Goal: Transaction & Acquisition: Book appointment/travel/reservation

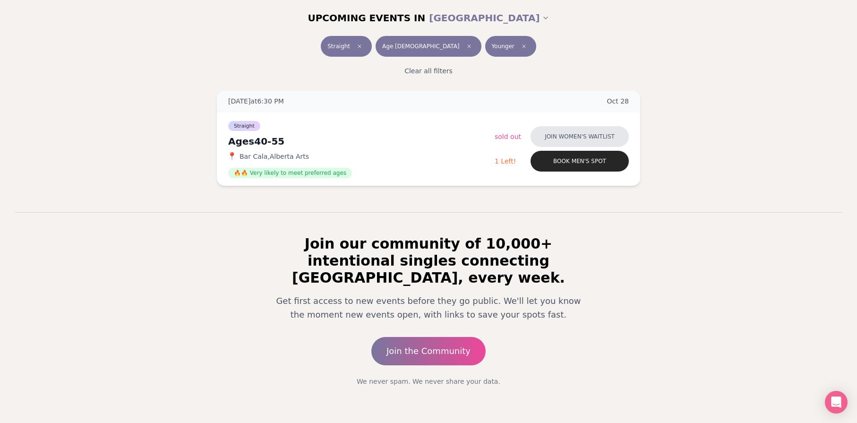
scroll to position [130, 0]
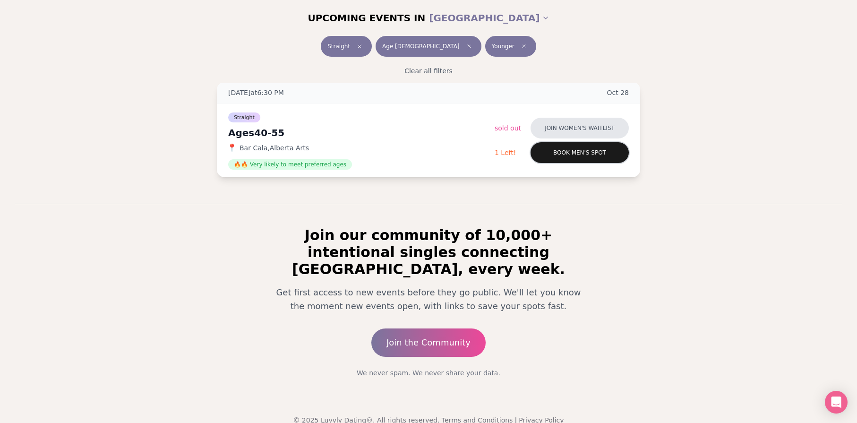
click at [571, 156] on button "Book men's spot" at bounding box center [580, 152] width 98 height 21
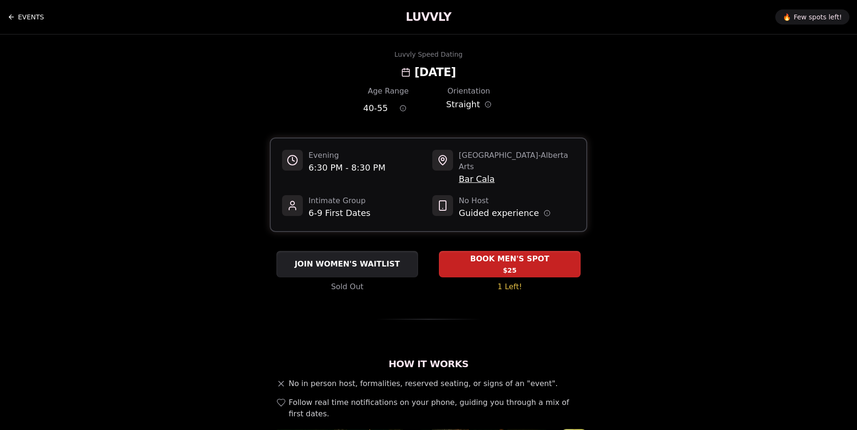
click at [29, 13] on link "EVENTS" at bounding box center [26, 17] width 36 height 19
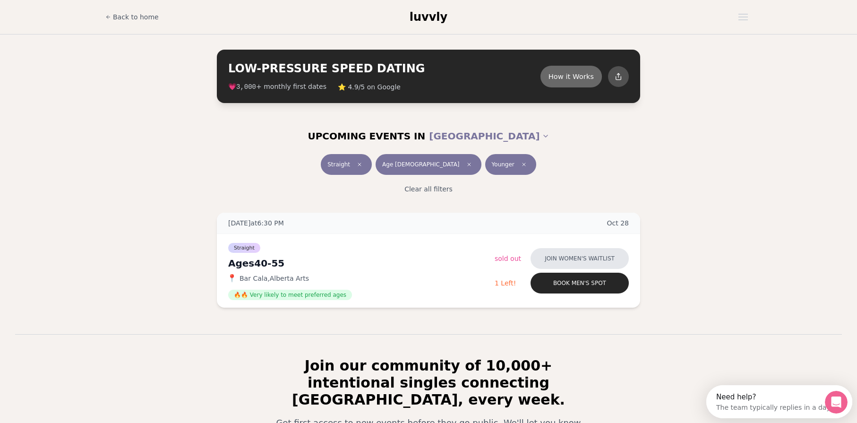
click at [569, 78] on button "How it Works" at bounding box center [571, 76] width 61 height 22
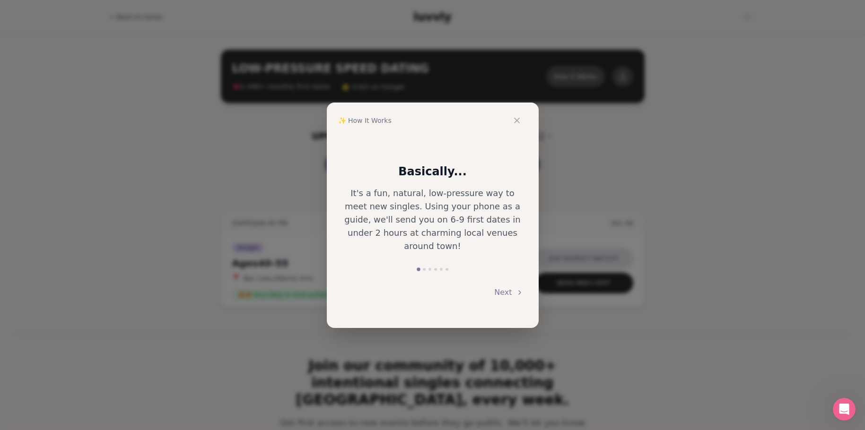
click at [495, 286] on div "Next" at bounding box center [433, 292] width 182 height 21
click at [508, 287] on button "Next" at bounding box center [508, 292] width 29 height 21
click at [508, 286] on button "Next" at bounding box center [508, 292] width 29 height 21
click at [506, 283] on button "Next" at bounding box center [508, 293] width 29 height 21
click at [505, 282] on button "Next" at bounding box center [508, 292] width 29 height 21
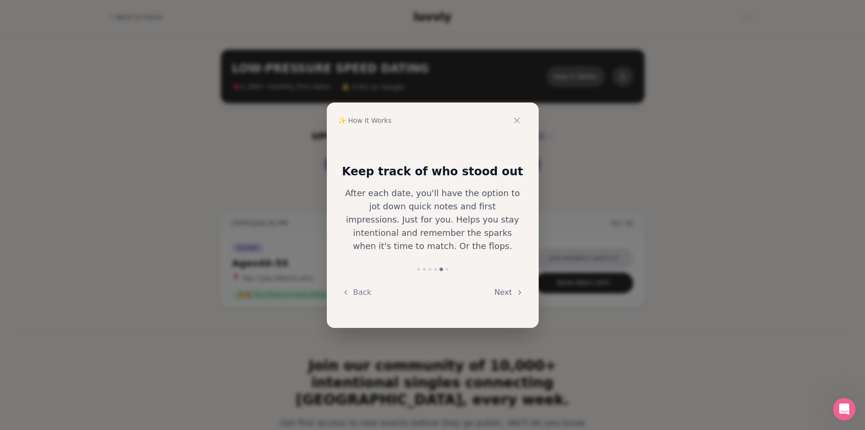
click at [504, 282] on button "Next" at bounding box center [508, 292] width 29 height 21
click at [360, 289] on button "Back" at bounding box center [357, 292] width 30 height 21
click at [516, 123] on icon at bounding box center [516, 120] width 9 height 9
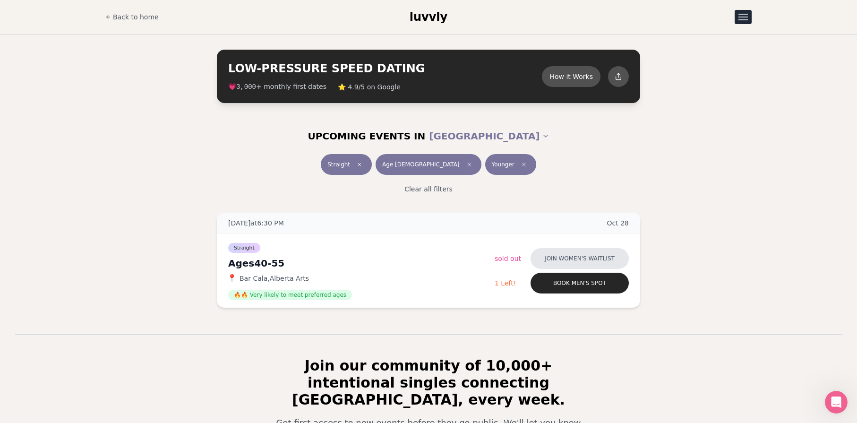
click at [745, 13] on button "Open menu" at bounding box center [743, 17] width 17 height 14
click at [711, 42] on link "Q&A" at bounding box center [718, 40] width 65 height 17
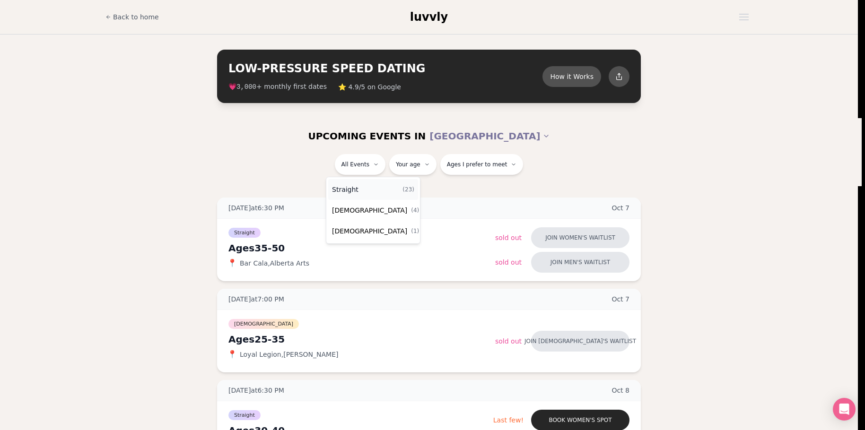
click at [368, 187] on div "Straight ( 23 )" at bounding box center [373, 189] width 90 height 21
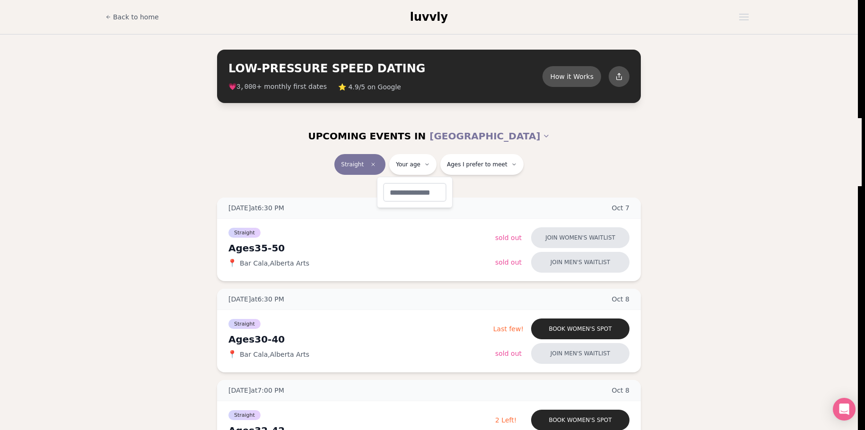
type input "**"
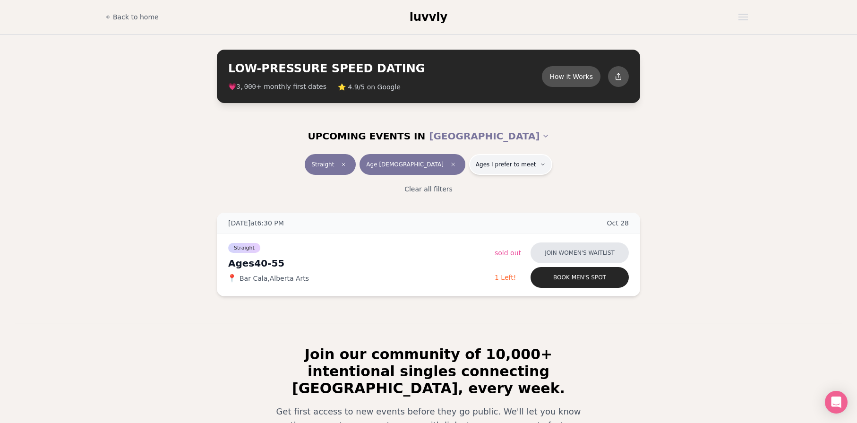
click at [477, 164] on span "Ages I prefer to meet" at bounding box center [506, 165] width 61 height 8
click at [441, 201] on button "Around my age" at bounding box center [443, 201] width 8 height 8
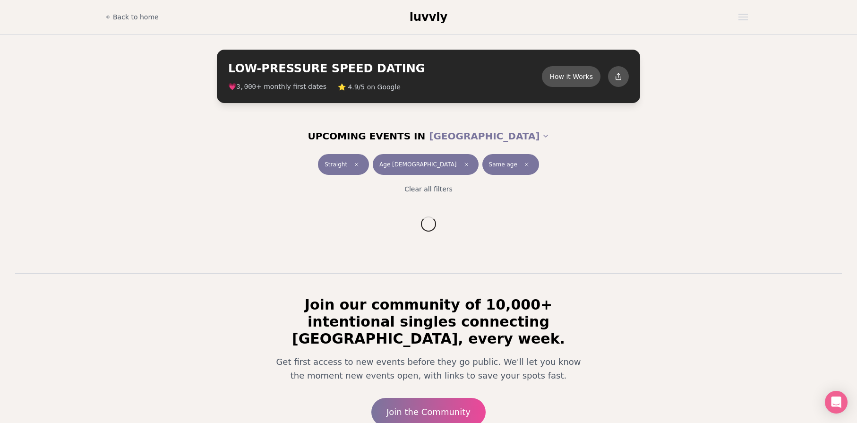
click at [688, 198] on div "Clear all filters" at bounding box center [428, 189] width 529 height 21
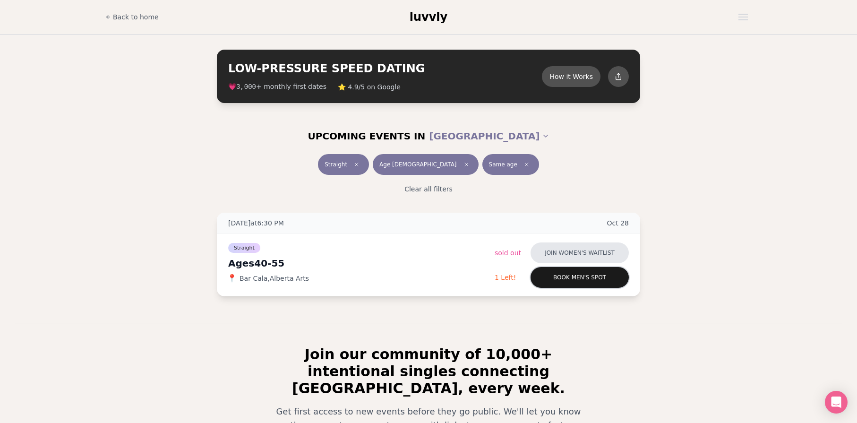
click at [586, 282] on button "Book men's spot" at bounding box center [580, 277] width 98 height 21
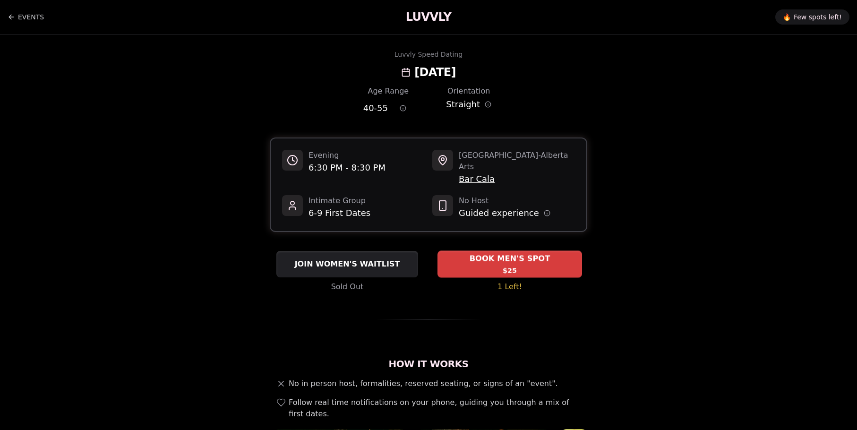
click at [498, 253] on span "BOOK MEN'S SPOT" at bounding box center [510, 258] width 85 height 11
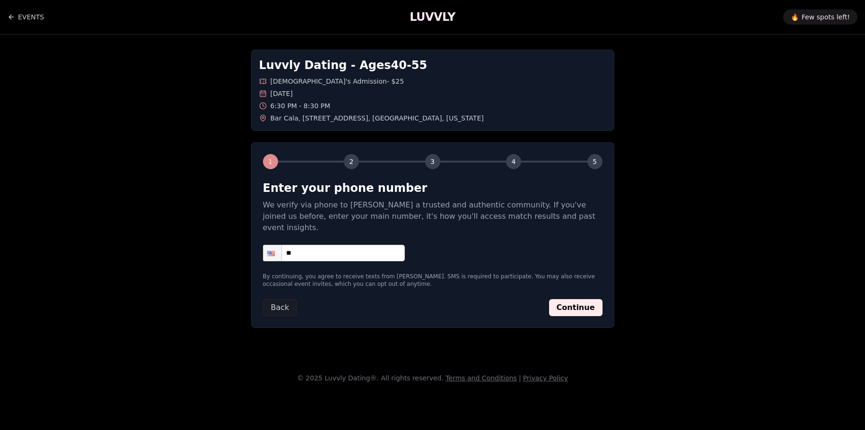
drag, startPoint x: 312, startPoint y: 243, endPoint x: 318, endPoint y: 243, distance: 6.6
click at [312, 245] on input "**" at bounding box center [334, 253] width 142 height 17
type input "**********"
click at [588, 299] on button "Continue" at bounding box center [575, 307] width 53 height 17
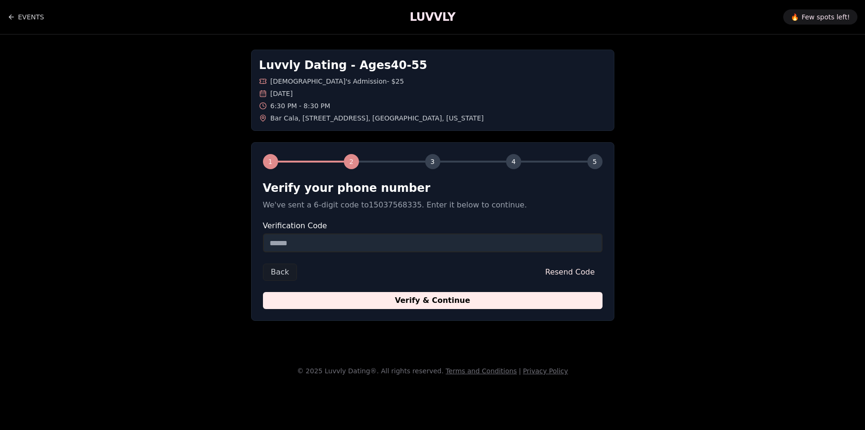
drag, startPoint x: 325, startPoint y: 246, endPoint x: 251, endPoint y: 245, distance: 74.2
click at [251, 245] on div "1 2 3 4 5 Verify your phone number We've sent a 6-digit code to 15037568335 . E…" at bounding box center [432, 231] width 363 height 179
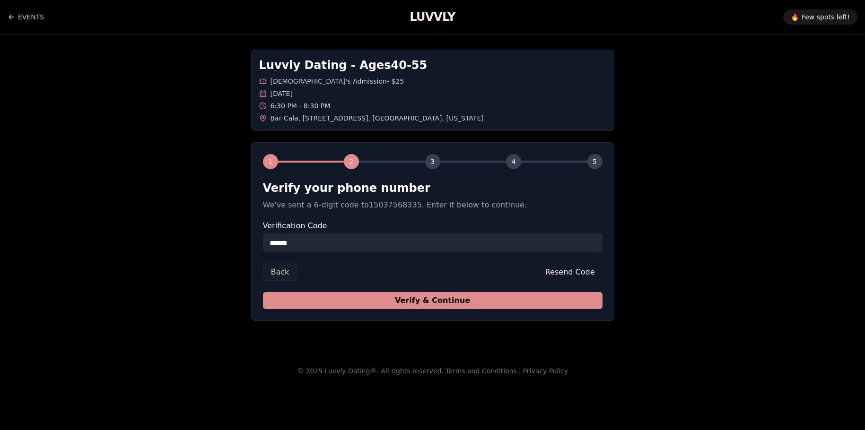
type input "******"
click at [426, 297] on button "Verify & Continue" at bounding box center [432, 300] width 339 height 17
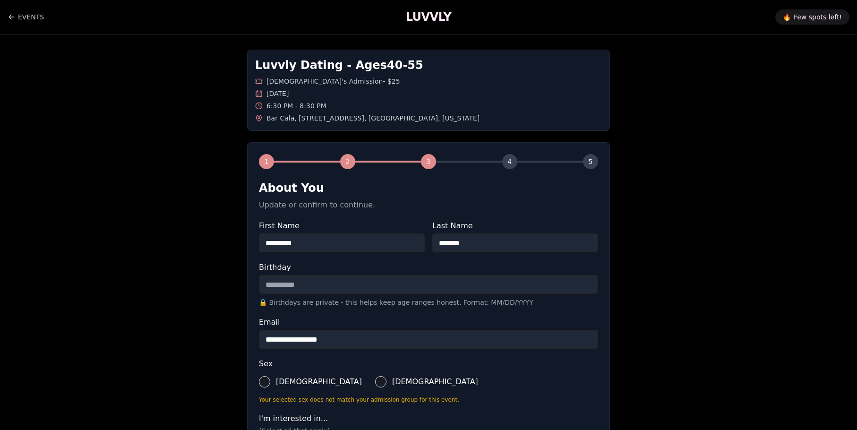
click at [334, 291] on input "Birthday" at bounding box center [428, 284] width 339 height 19
type input "**********"
click at [693, 316] on div "**********" at bounding box center [429, 377] width 662 height 684
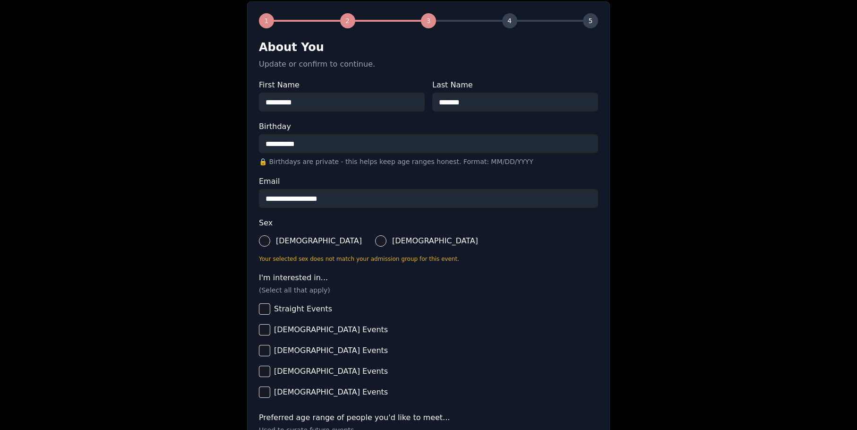
scroll to position [142, 0]
click at [268, 241] on button "Male" at bounding box center [264, 239] width 11 height 11
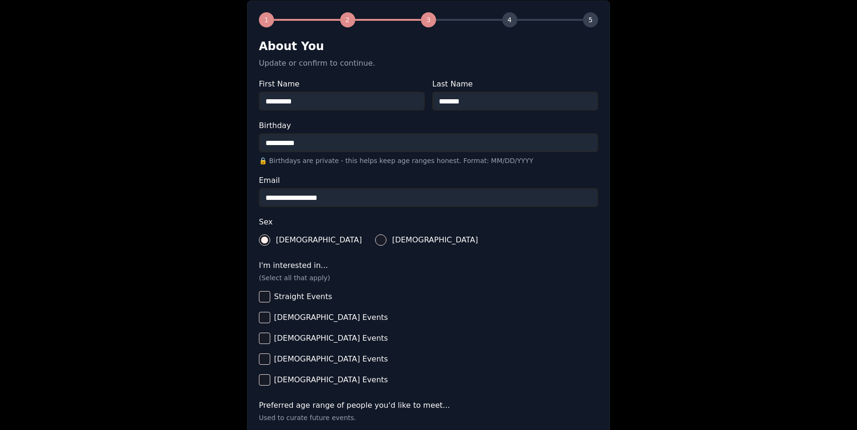
click at [263, 298] on button "Straight Events" at bounding box center [264, 296] width 11 height 11
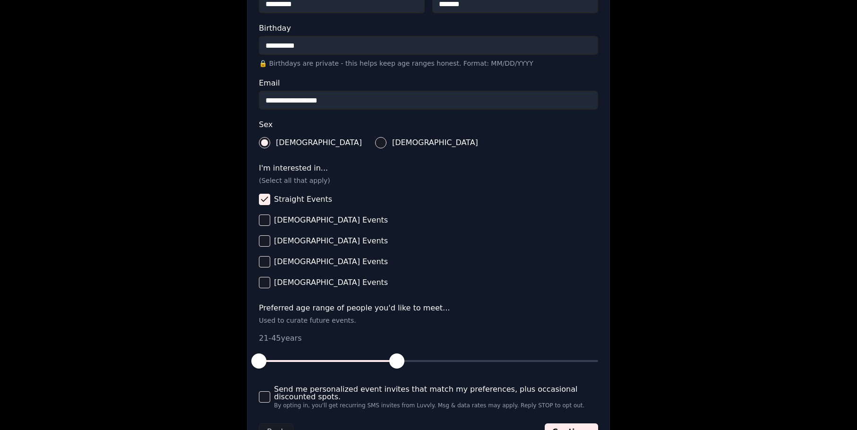
scroll to position [284, 0]
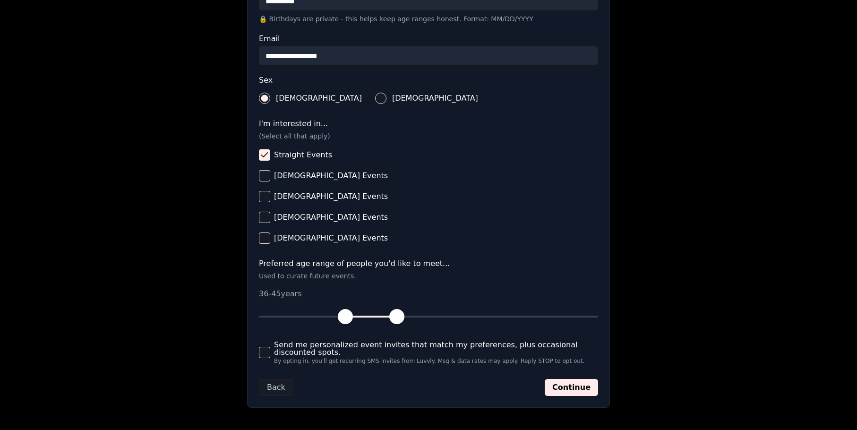
drag, startPoint x: 264, startPoint y: 315, endPoint x: 346, endPoint y: 317, distance: 81.8
click at [346, 317] on span "button" at bounding box center [345, 316] width 15 height 15
drag, startPoint x: 397, startPoint y: 317, endPoint x: 452, endPoint y: 312, distance: 55.5
click at [452, 312] on span "button" at bounding box center [454, 316] width 15 height 15
drag, startPoint x: 342, startPoint y: 313, endPoint x: 371, endPoint y: 319, distance: 29.5
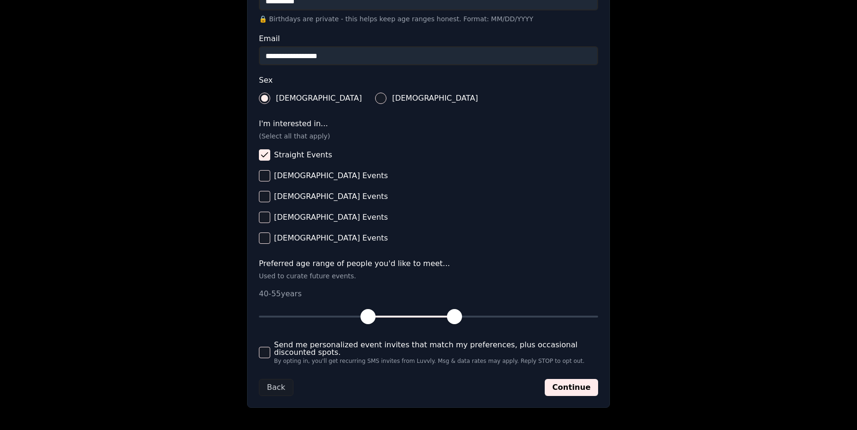
click at [371, 319] on span "button" at bounding box center [368, 316] width 15 height 15
click at [563, 384] on button "Continue" at bounding box center [571, 387] width 53 height 17
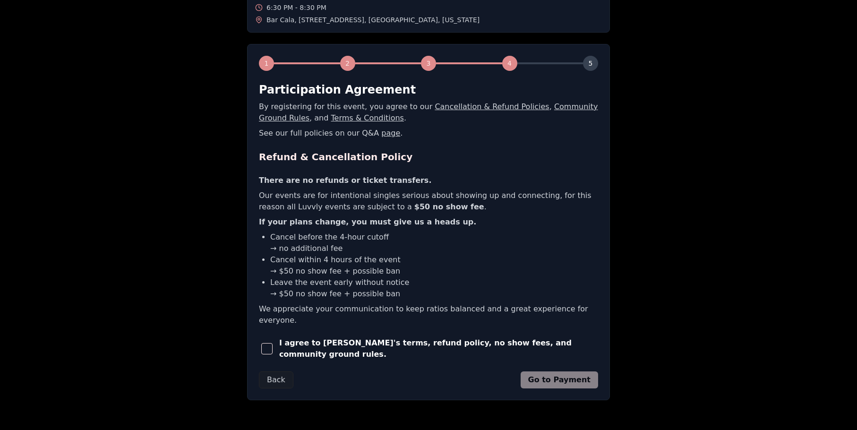
scroll to position [118, 0]
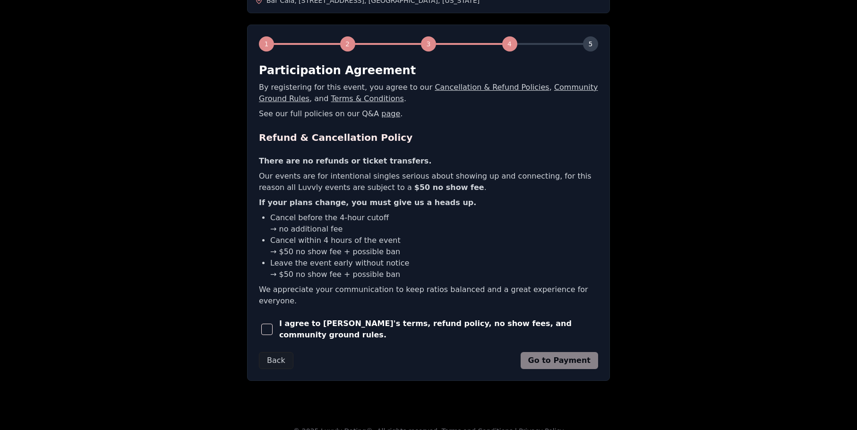
click at [265, 324] on span "button" at bounding box center [266, 329] width 11 height 11
click at [571, 352] on button "Go to Payment" at bounding box center [560, 360] width 78 height 17
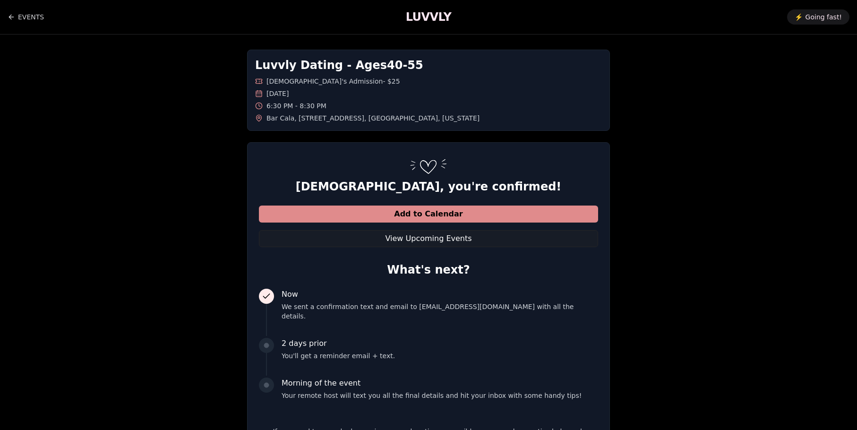
click at [397, 214] on button "Add to Calendar" at bounding box center [428, 214] width 339 height 17
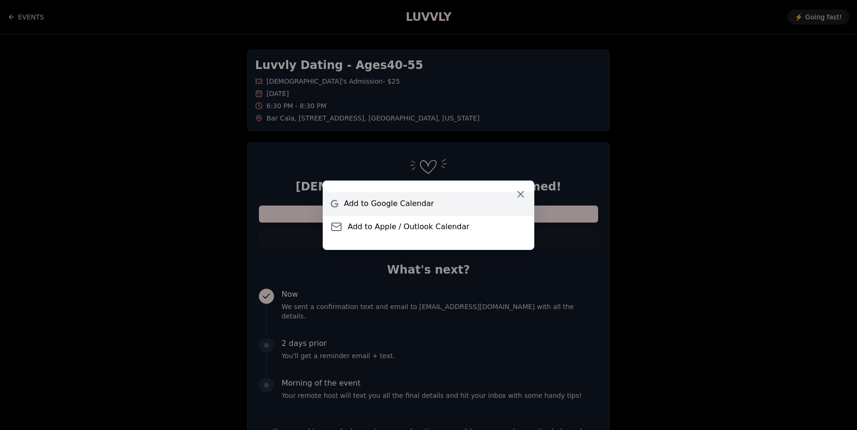
click at [389, 208] on span "Add to Google Calendar" at bounding box center [389, 203] width 90 height 11
